Goal: Check status: Check status

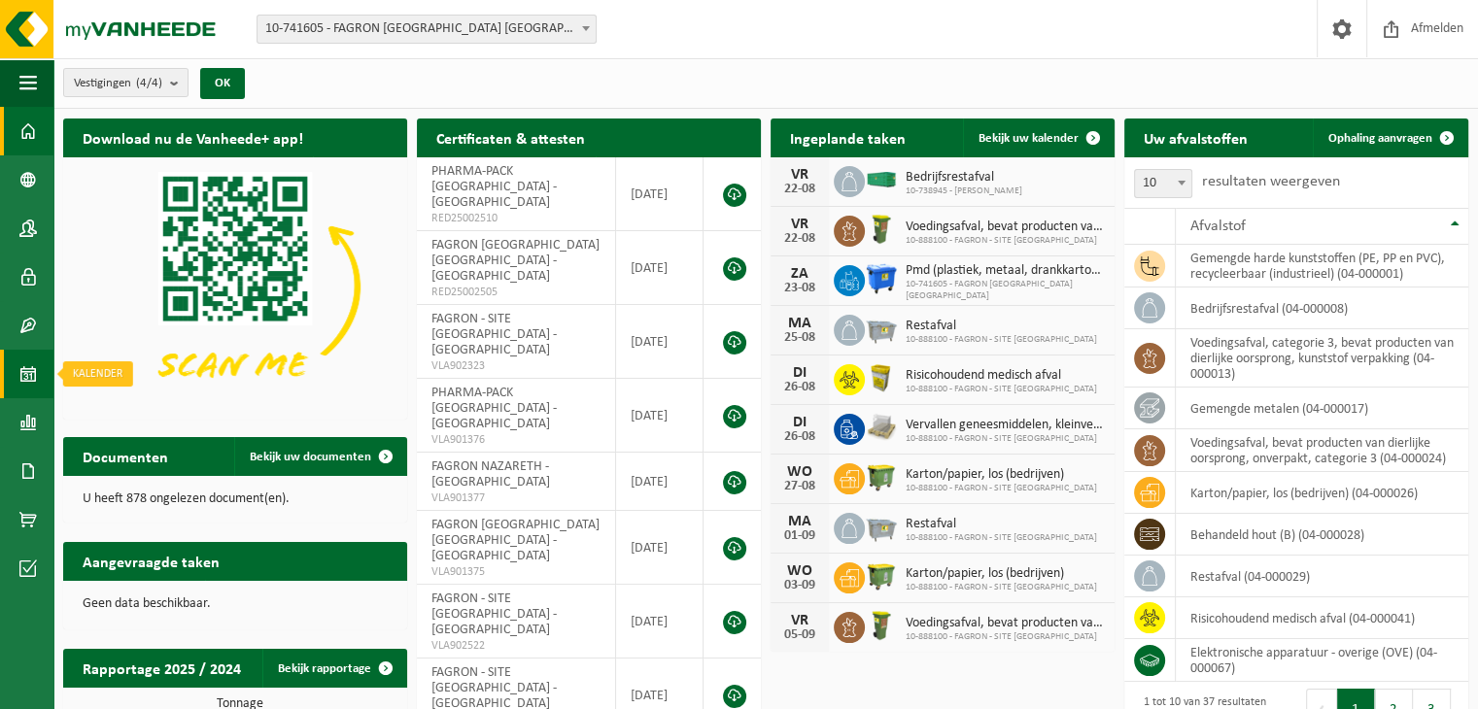
click at [31, 379] on span at bounding box center [27, 374] width 17 height 49
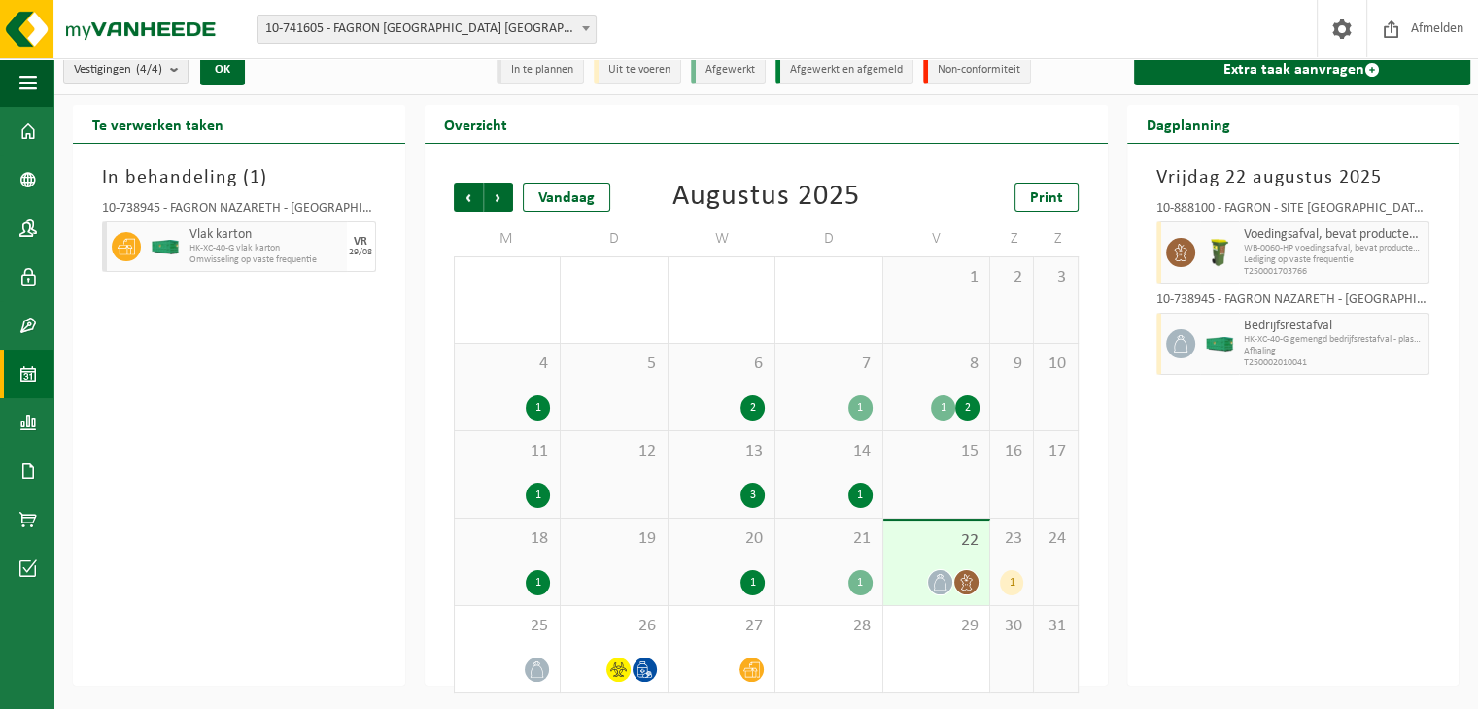
scroll to position [17, 0]
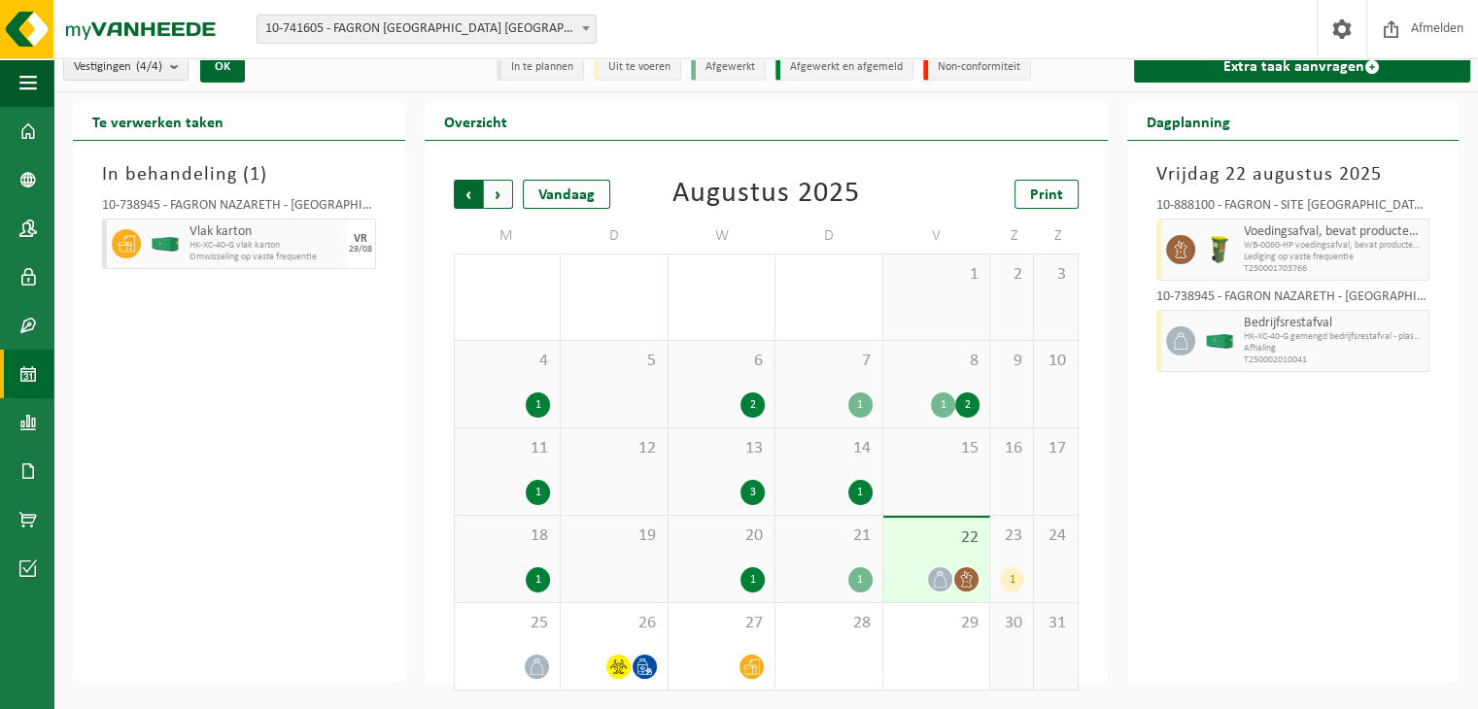
click at [500, 189] on span "Volgende" at bounding box center [498, 194] width 29 height 29
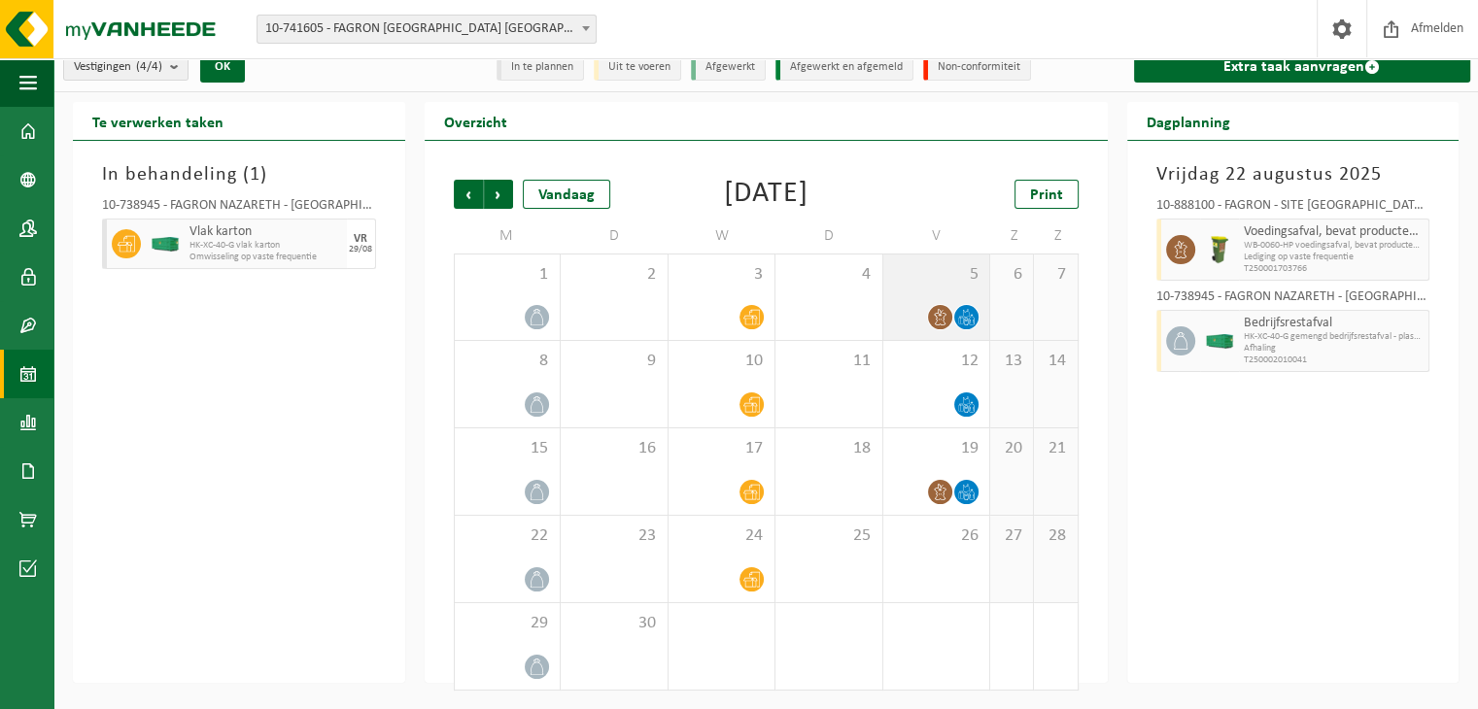
click at [952, 306] on div at bounding box center [936, 317] width 87 height 26
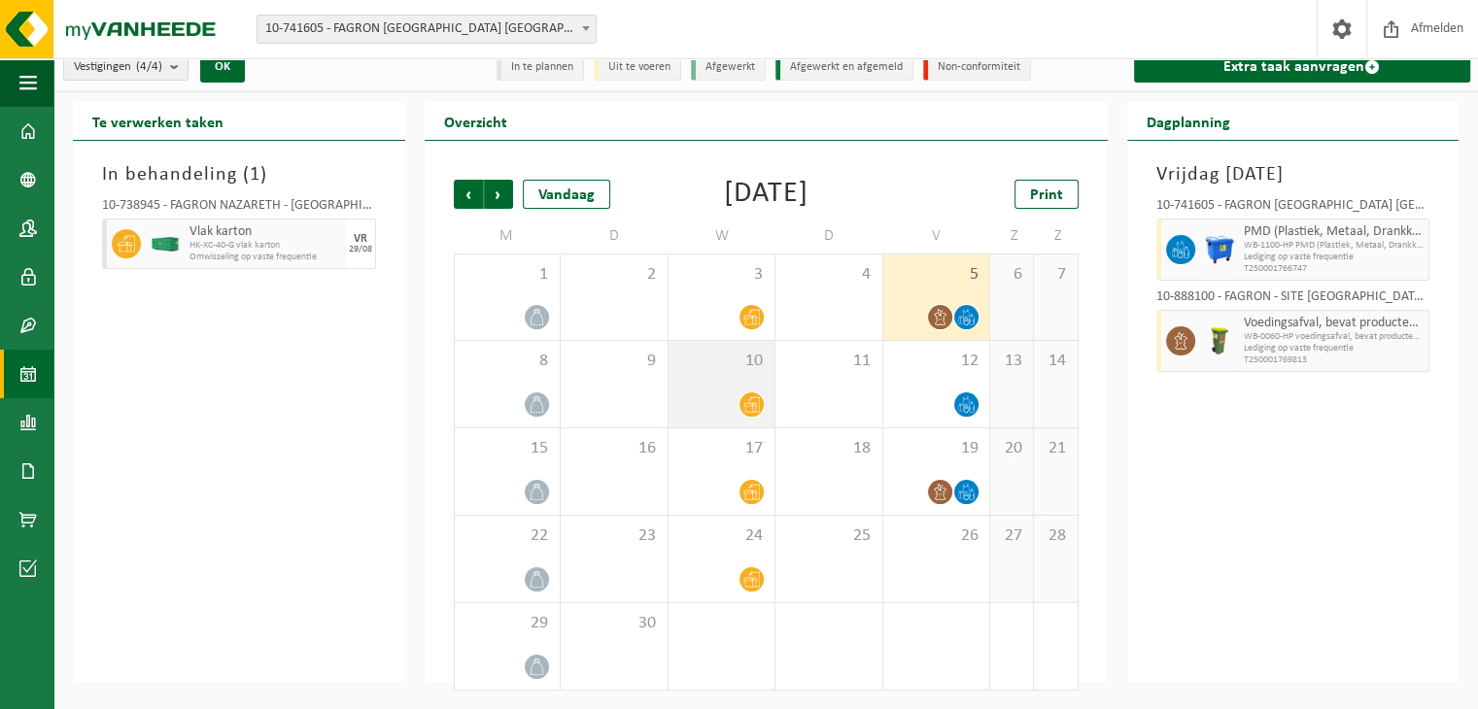
click at [750, 397] on icon at bounding box center [751, 405] width 17 height 17
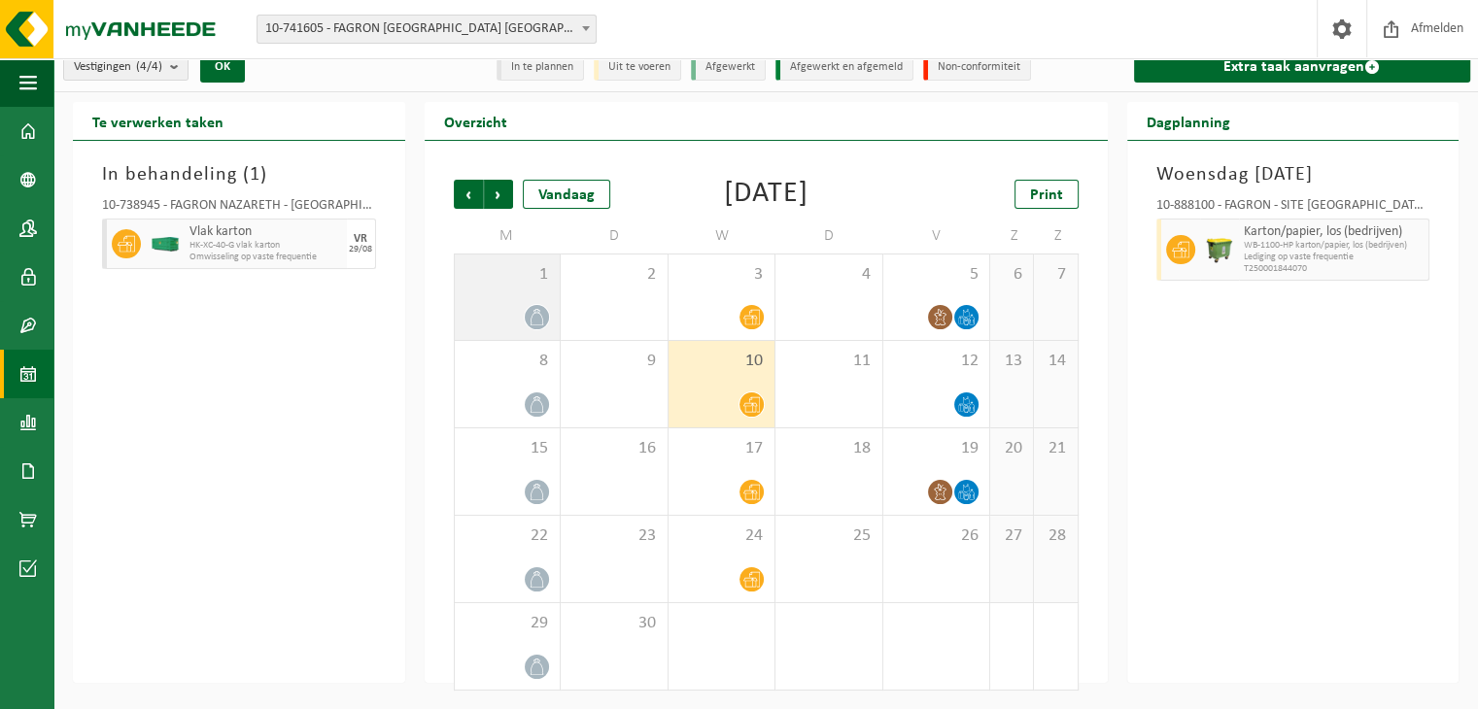
click at [529, 304] on div at bounding box center [537, 317] width 26 height 26
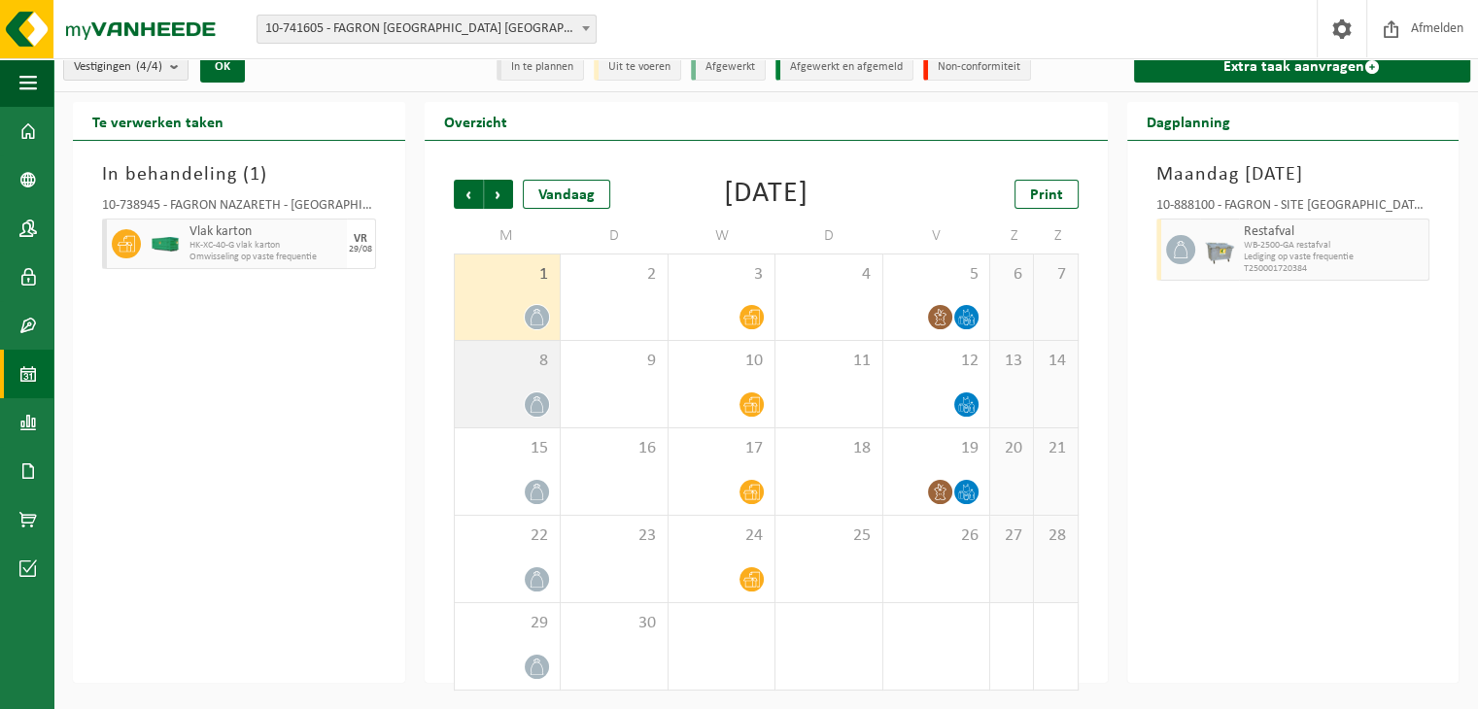
click at [539, 381] on div "8" at bounding box center [508, 384] width 106 height 86
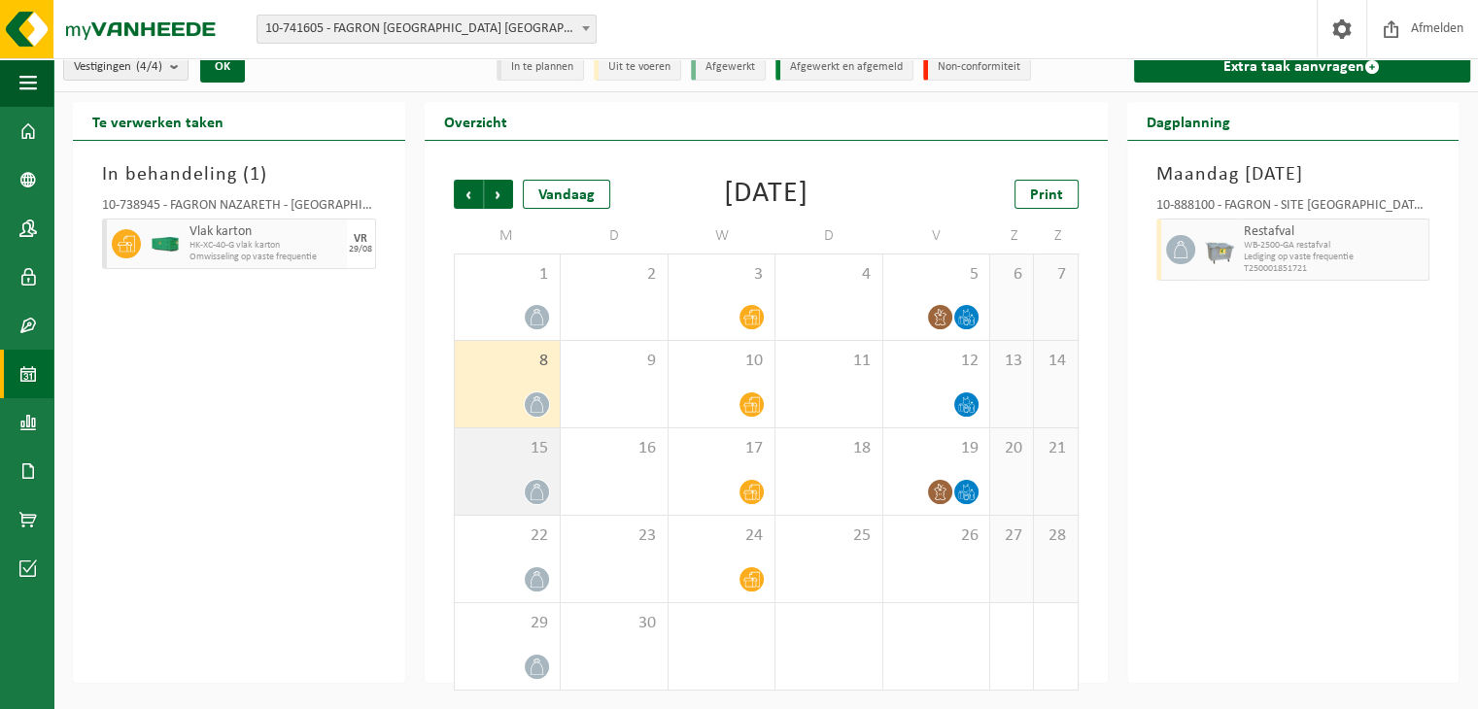
click at [533, 448] on span "15" at bounding box center [508, 448] width 86 height 21
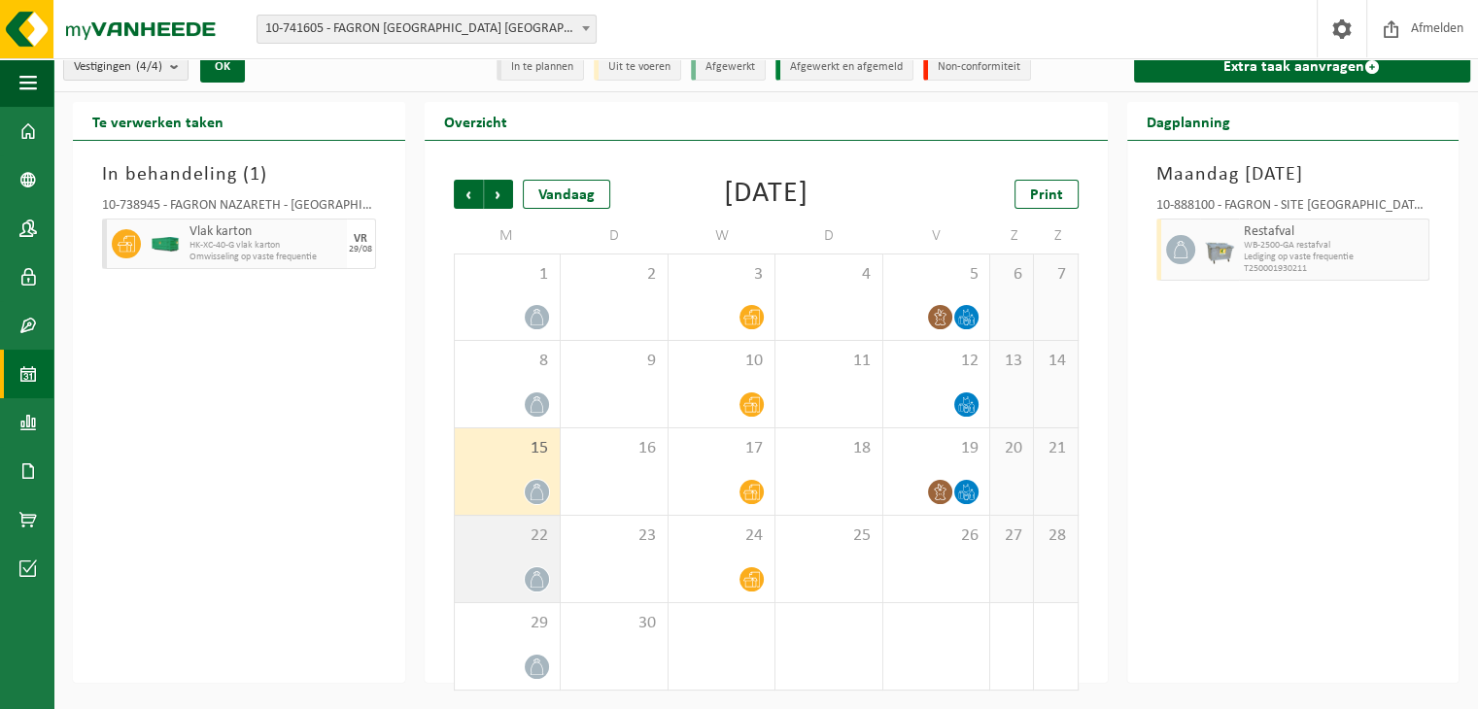
click at [526, 553] on div "22" at bounding box center [508, 559] width 106 height 86
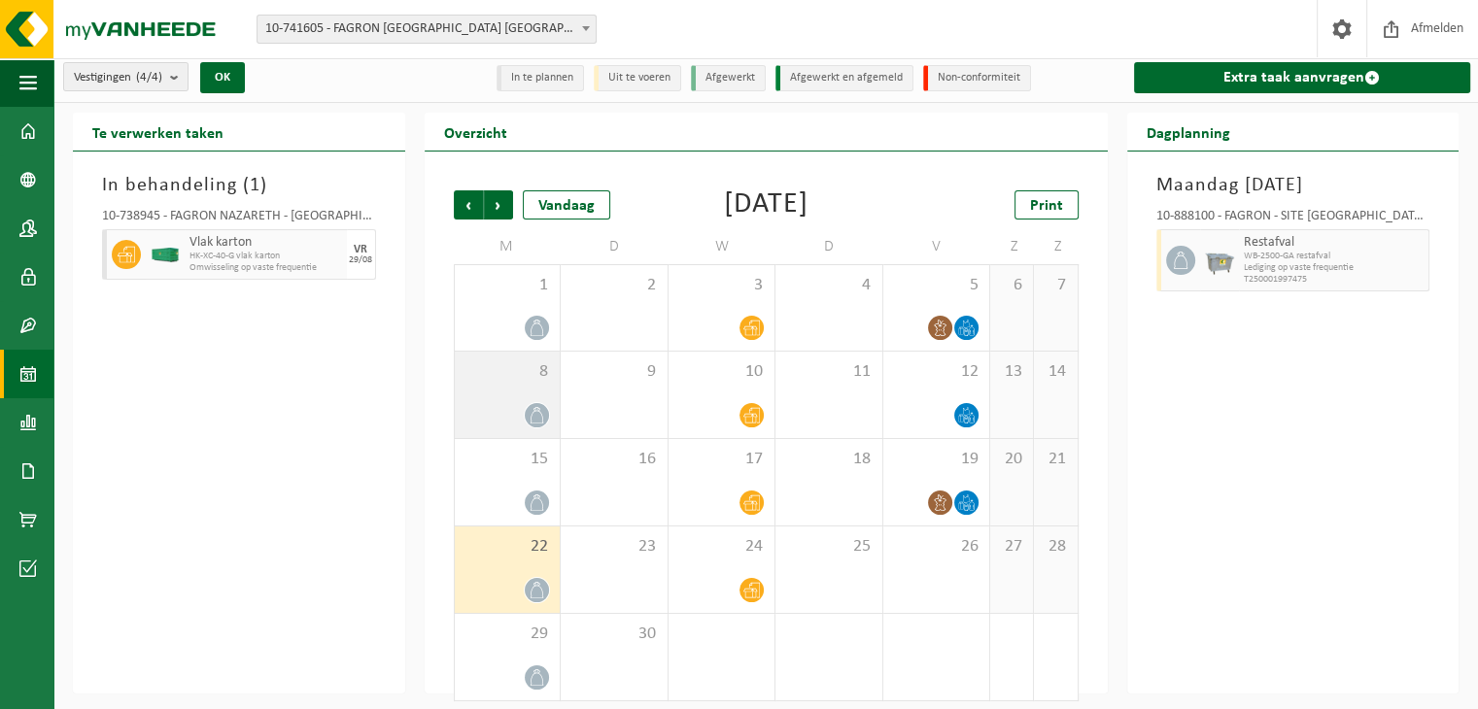
scroll to position [0, 0]
